Goal: Obtain resource: Obtain resource

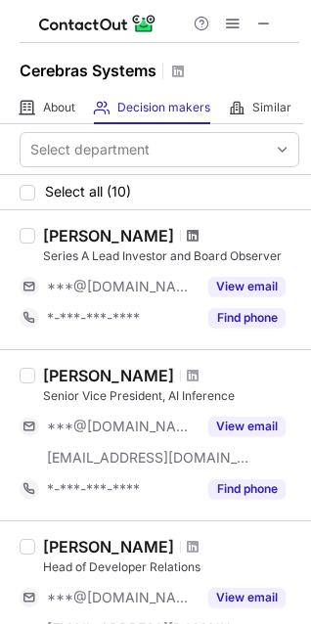
click at [187, 232] on span at bounding box center [193, 236] width 12 height 16
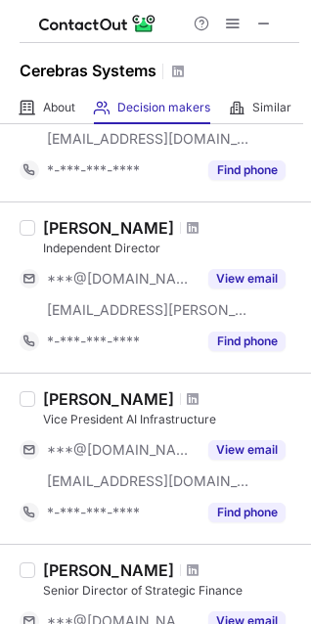
scroll to position [1037, 0]
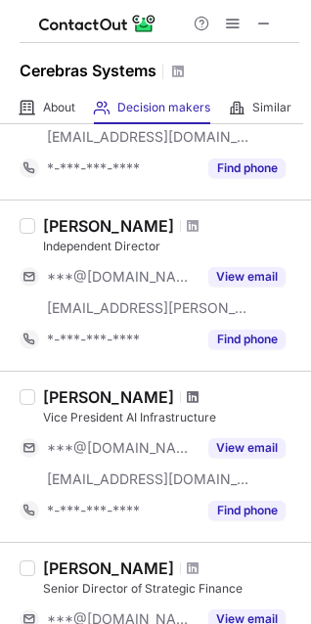
click at [199, 393] on span at bounding box center [193, 397] width 12 height 16
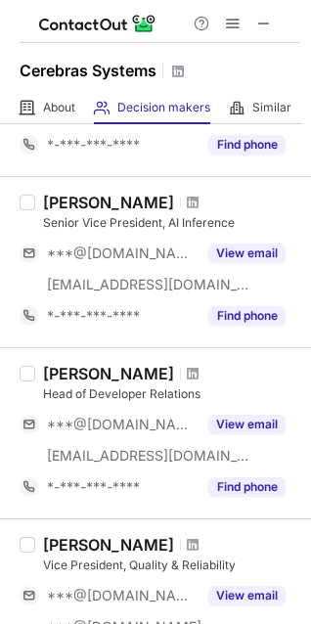
scroll to position [0, 0]
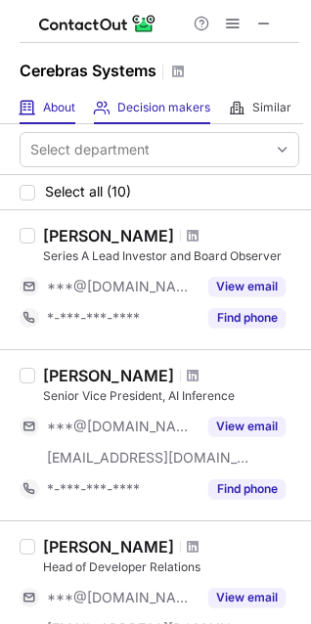
click at [37, 114] on div "About About Company" at bounding box center [48, 108] width 56 height 32
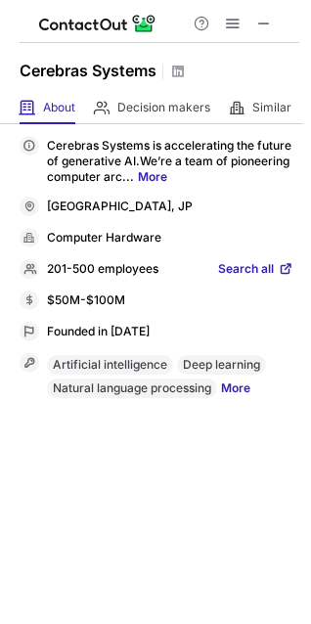
click at [231, 387] on link "More" at bounding box center [235, 390] width 29 height 23
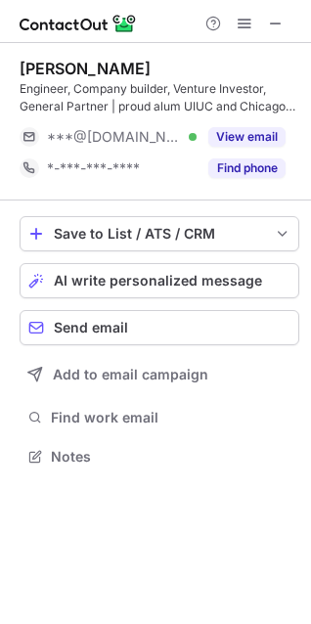
scroll to position [443, 311]
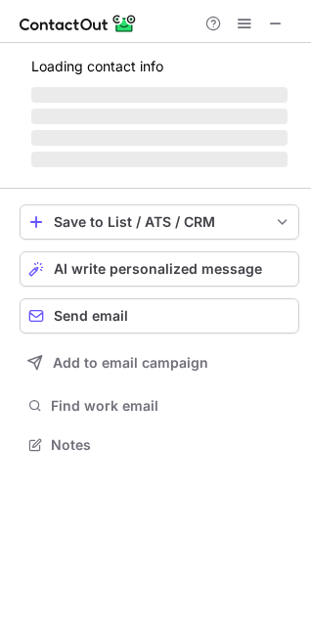
scroll to position [475, 311]
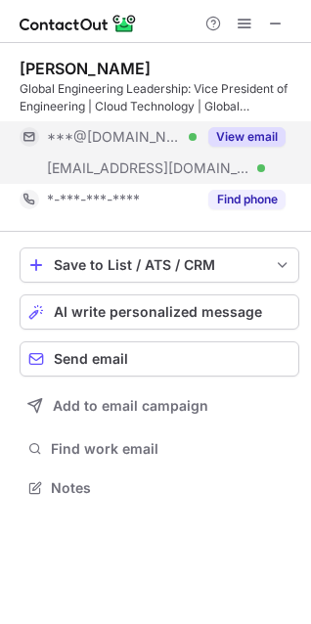
click at [228, 136] on button "View email" at bounding box center [246, 137] width 77 height 20
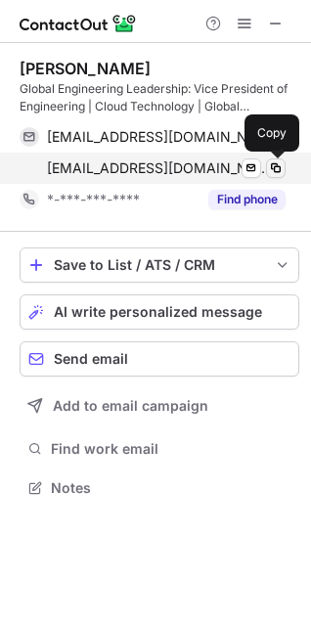
click at [273, 165] on span at bounding box center [276, 168] width 16 height 16
